Goal: Transaction & Acquisition: Purchase product/service

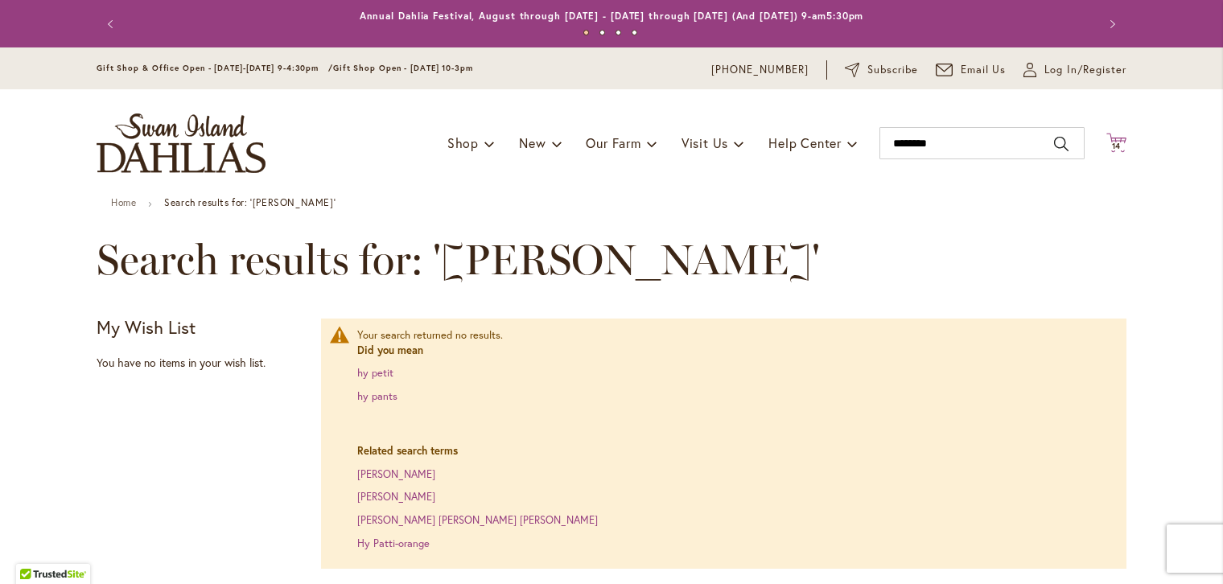
click at [1112, 143] on span "14" at bounding box center [1117, 146] width 10 height 10
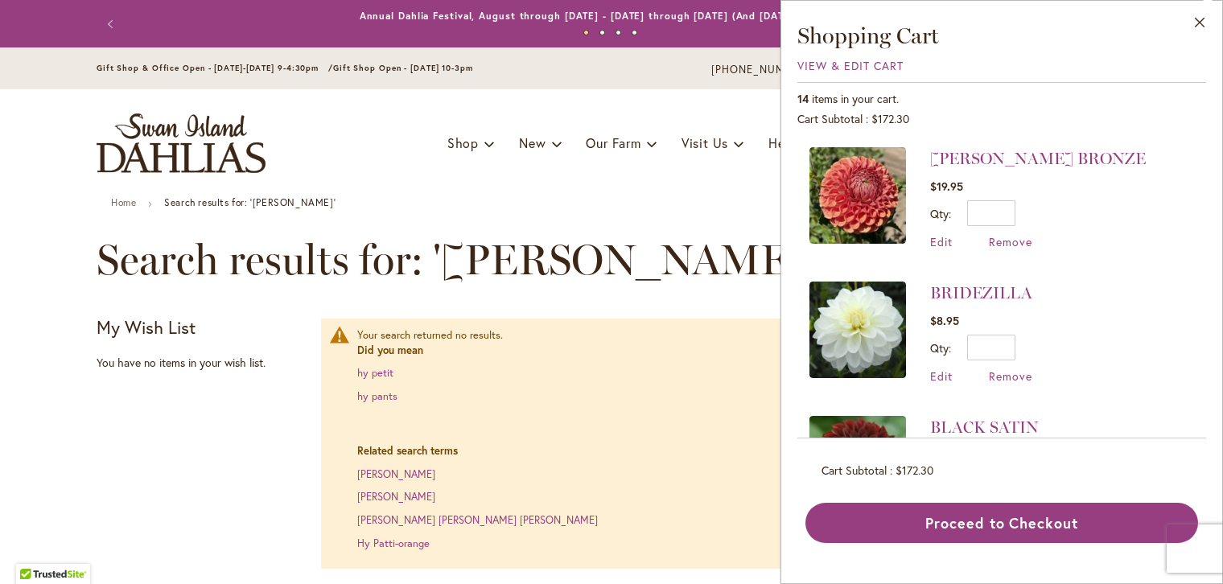
type input "********"
click at [1018, 241] on span "Remove" at bounding box center [1010, 241] width 43 height 15
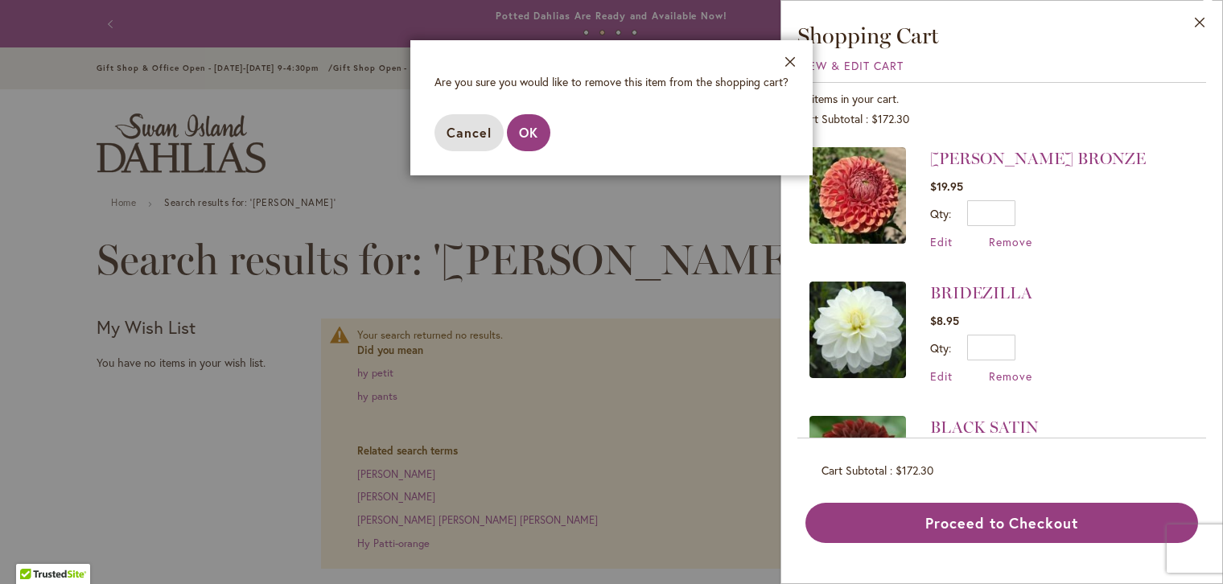
drag, startPoint x: 468, startPoint y: 133, endPoint x: 669, endPoint y: 145, distance: 200.7
click at [710, 149] on footer "Cancel OK" at bounding box center [611, 132] width 402 height 85
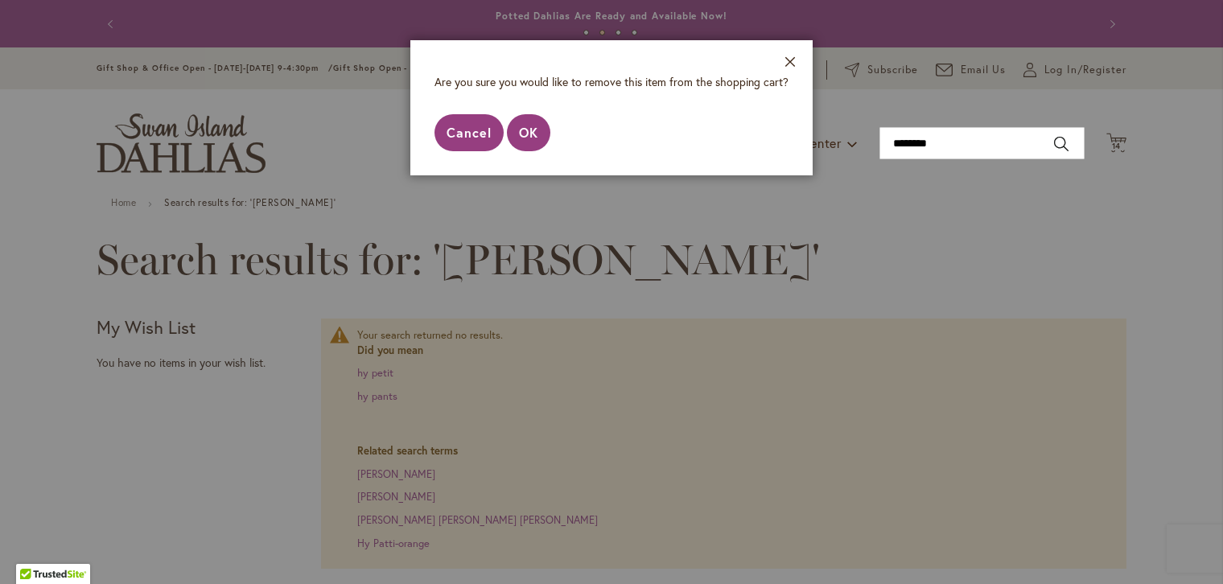
click at [480, 133] on span "Cancel" at bounding box center [469, 132] width 45 height 17
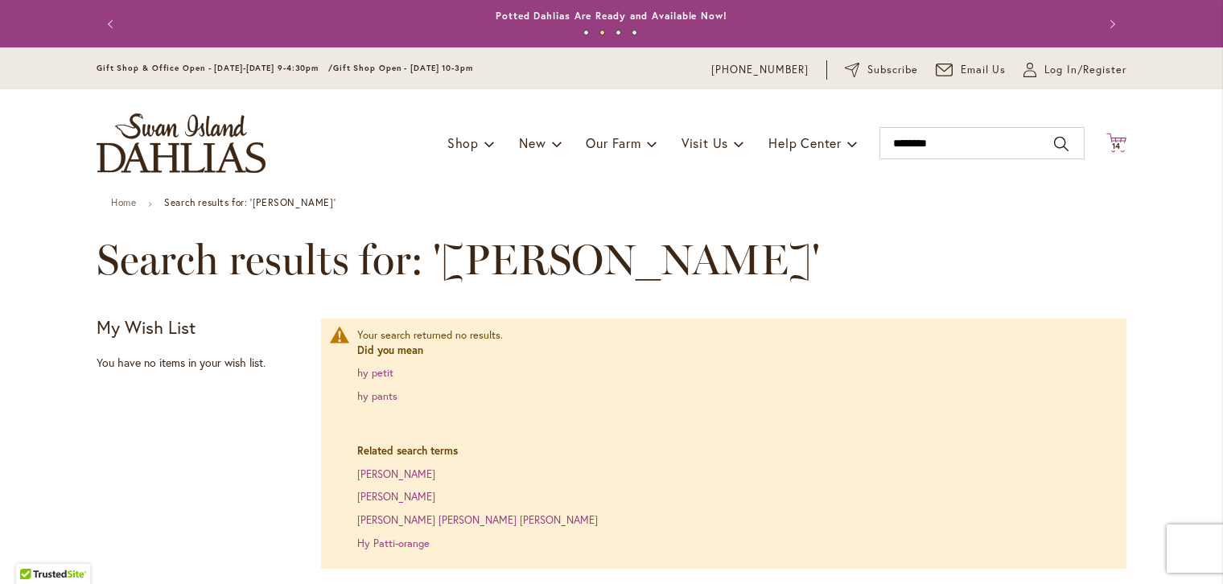
click at [1116, 143] on span "14 14 items" at bounding box center [1117, 146] width 16 height 8
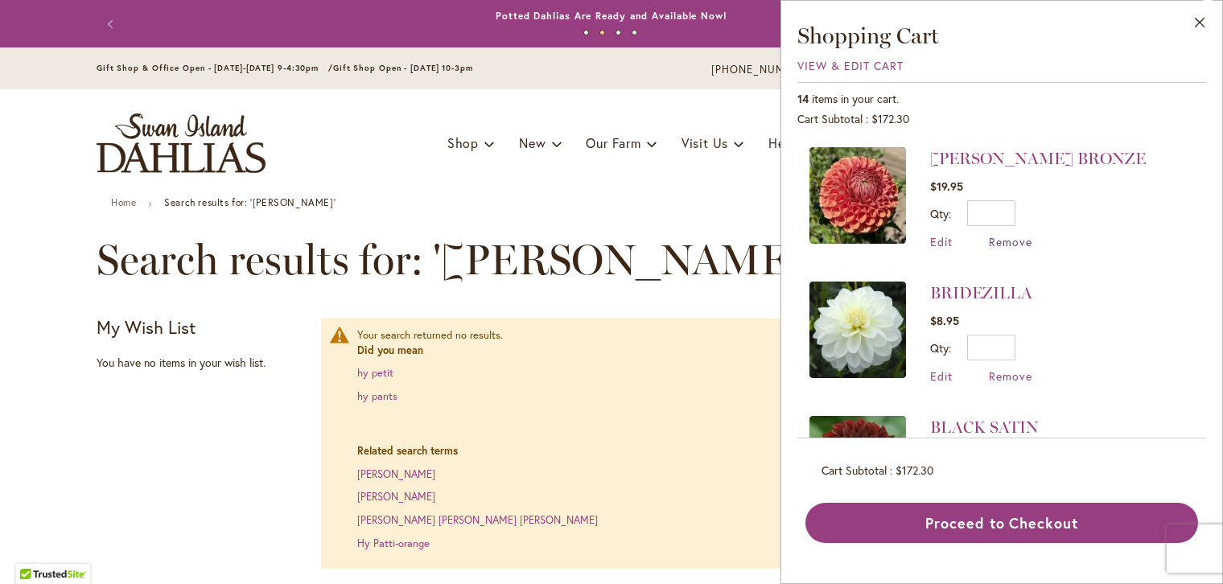
click at [1005, 241] on span "Remove" at bounding box center [1010, 241] width 43 height 15
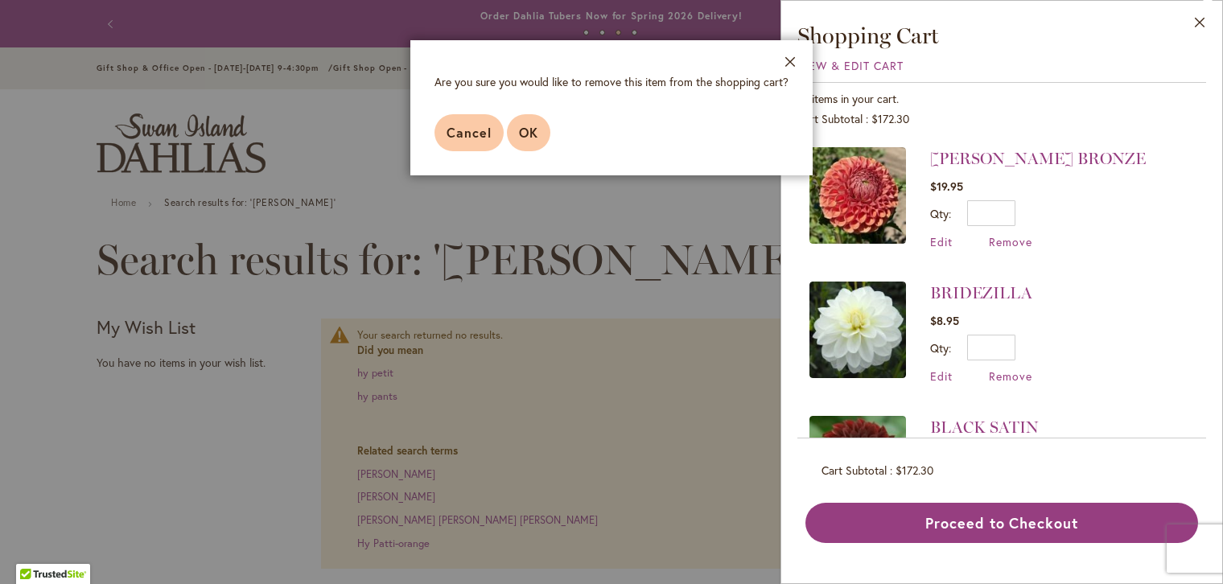
click at [534, 134] on span "OK" at bounding box center [528, 132] width 19 height 17
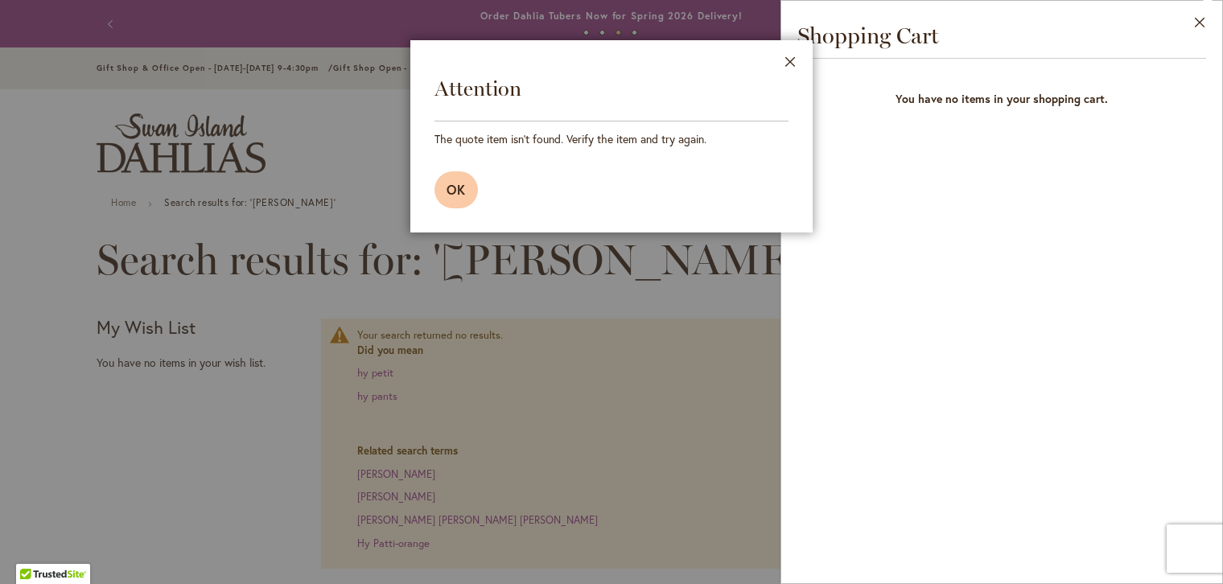
click at [453, 191] on span "OK" at bounding box center [456, 189] width 19 height 17
